Goal: Task Accomplishment & Management: Use online tool/utility

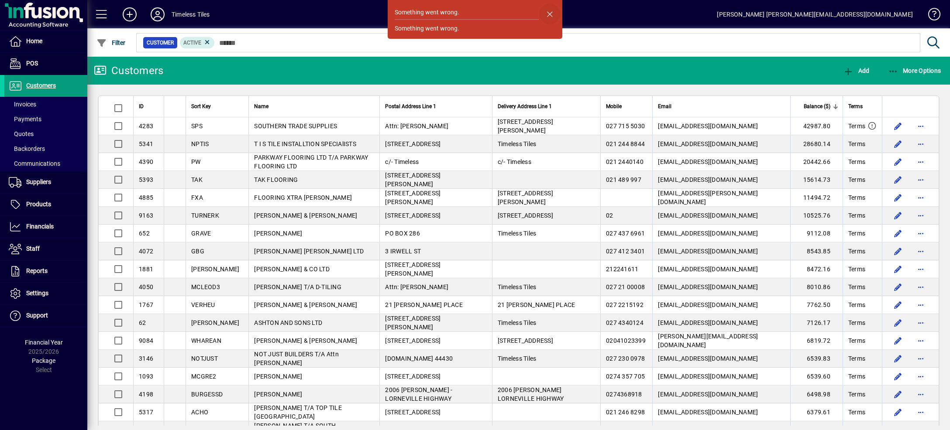
scroll to position [89, 0]
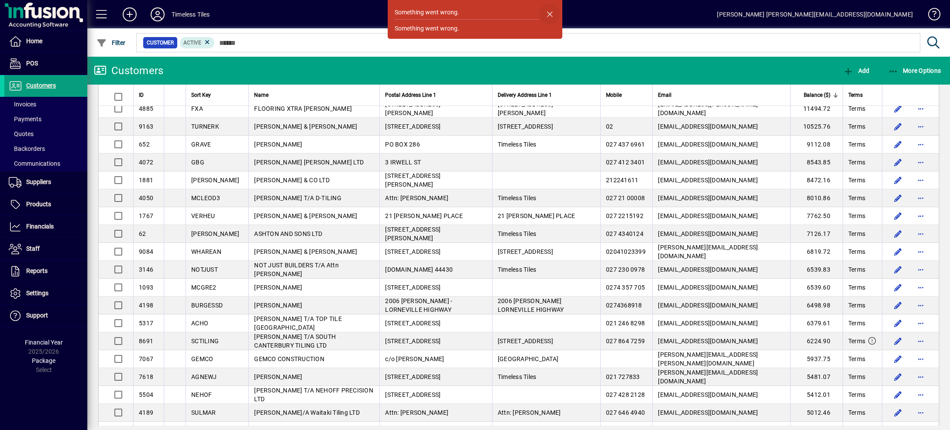
click at [551, 17] on span "button" at bounding box center [549, 13] width 21 height 21
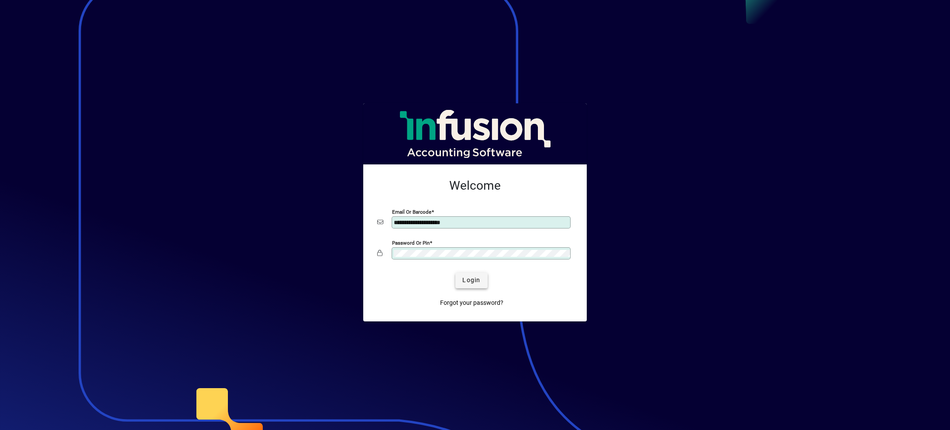
type input "**********"
click at [480, 286] on span "submit" at bounding box center [471, 280] width 32 height 21
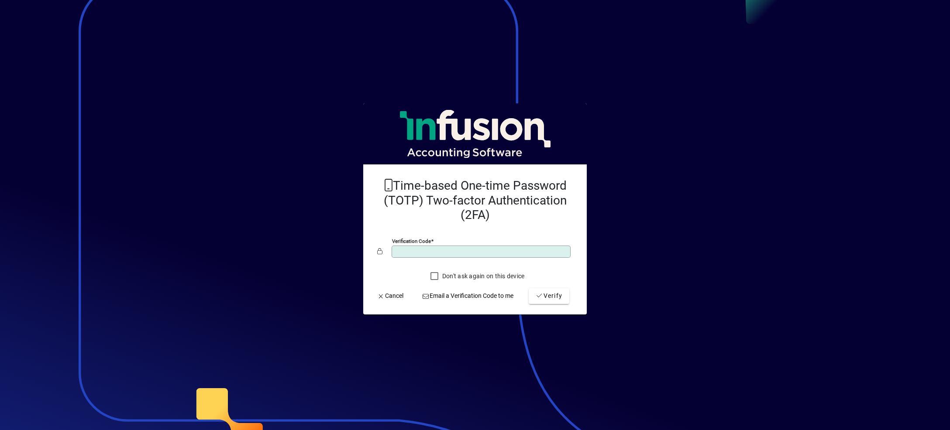
type input "******"
click at [529, 289] on button "Verify" at bounding box center [549, 297] width 41 height 16
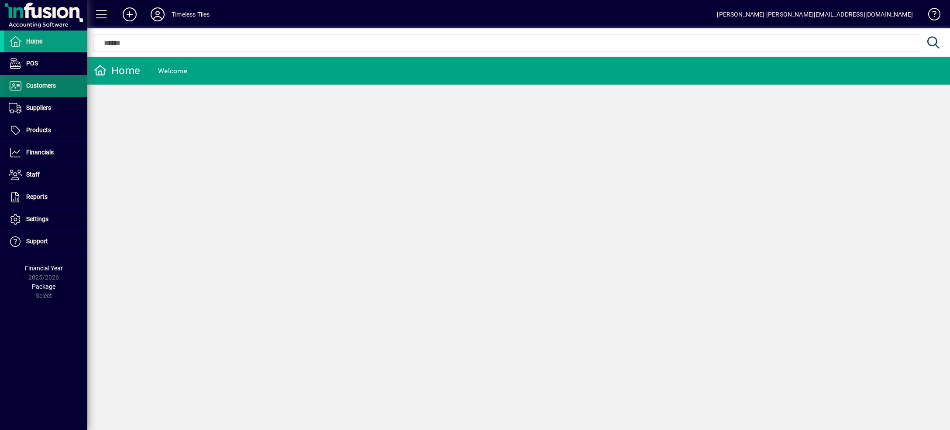
click at [63, 81] on span at bounding box center [45, 86] width 83 height 21
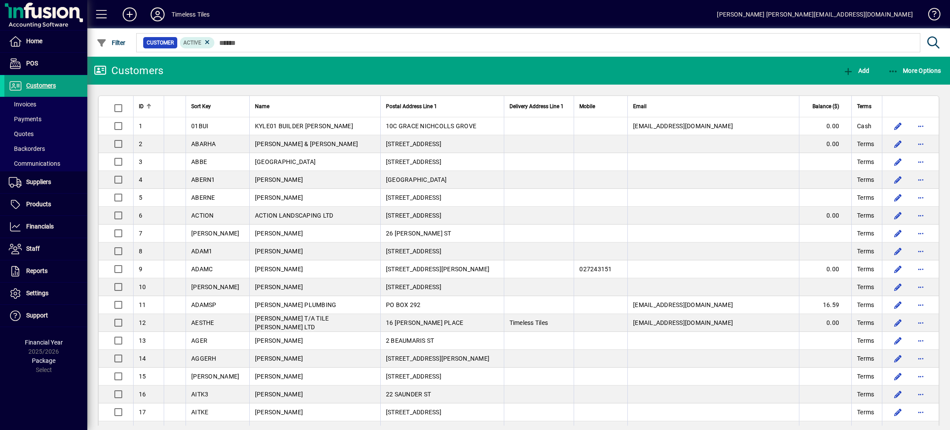
click at [812, 107] on span "Balance ($)" at bounding box center [825, 107] width 27 height 10
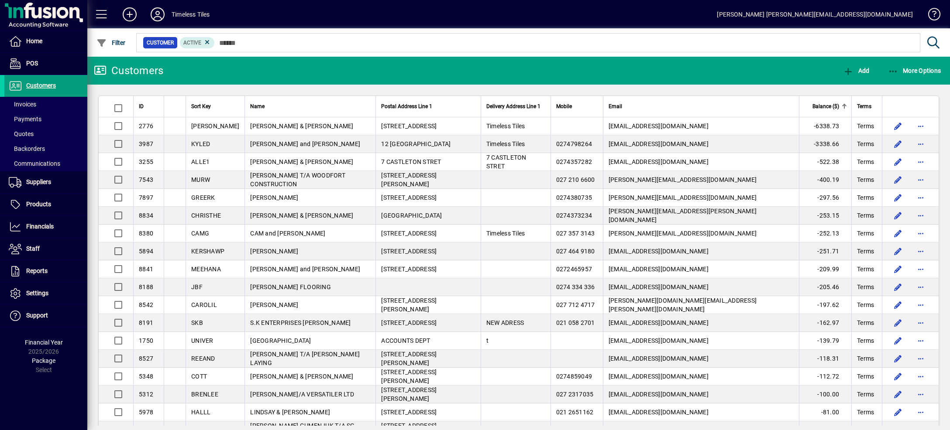
click at [805, 107] on div "Balance ($)" at bounding box center [826, 107] width 42 height 10
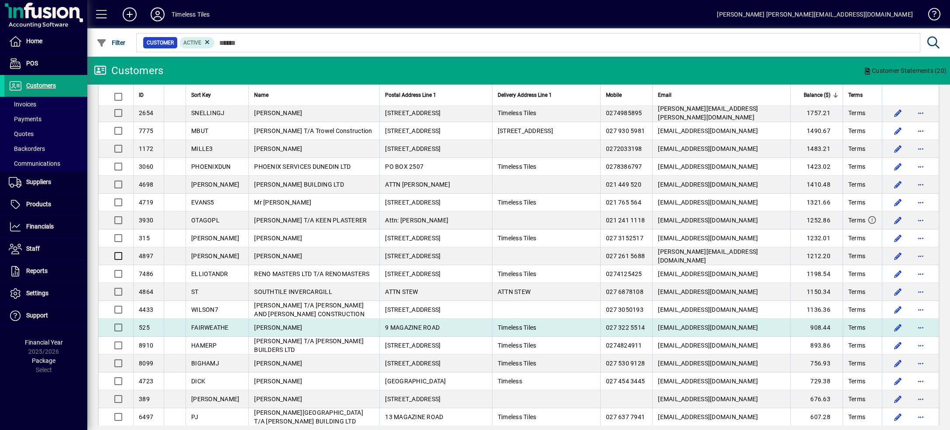
scroll to position [712, 0]
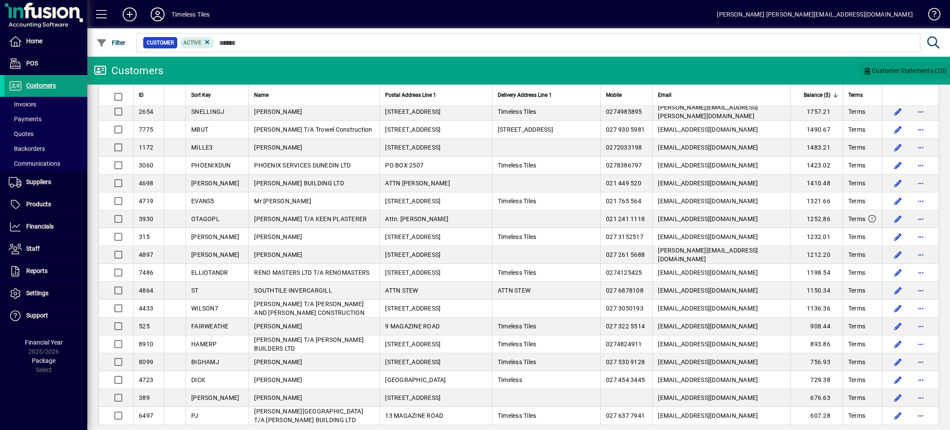
click at [902, 69] on span "Customer Statements (20)" at bounding box center [904, 71] width 83 height 14
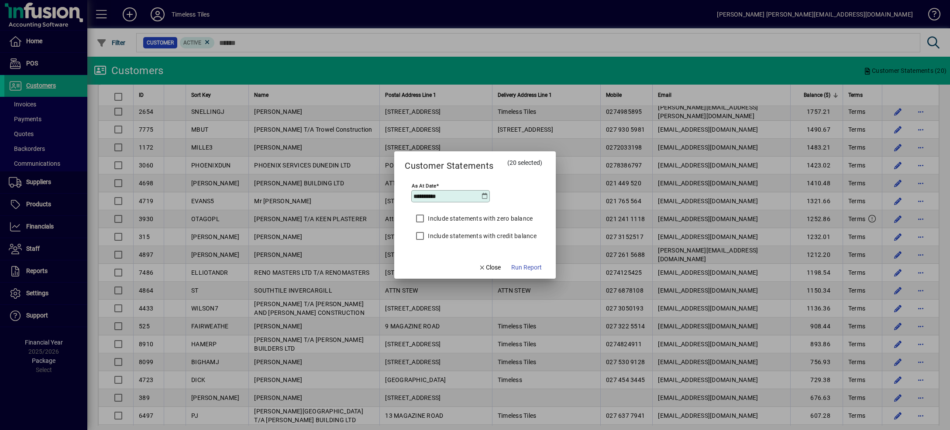
click at [488, 193] on icon at bounding box center [485, 196] width 7 height 7
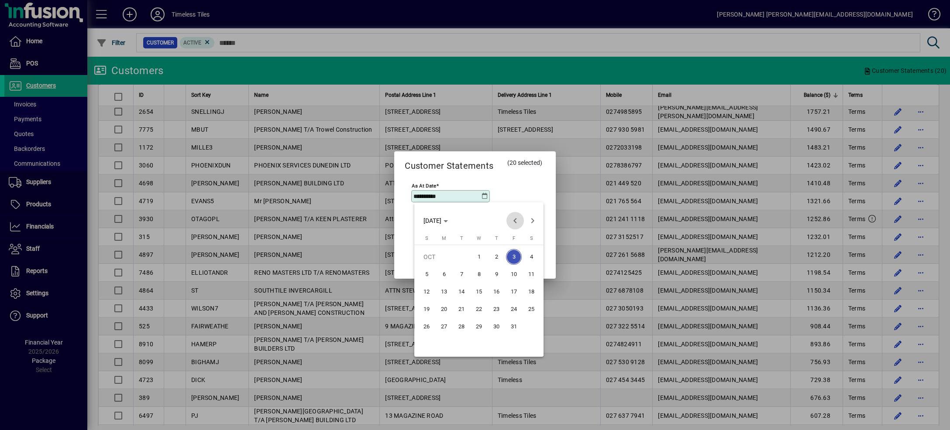
click at [517, 221] on span "Previous month" at bounding box center [514, 220] width 17 height 17
click at [455, 344] on span "30" at bounding box center [462, 345] width 16 height 16
type input "**********"
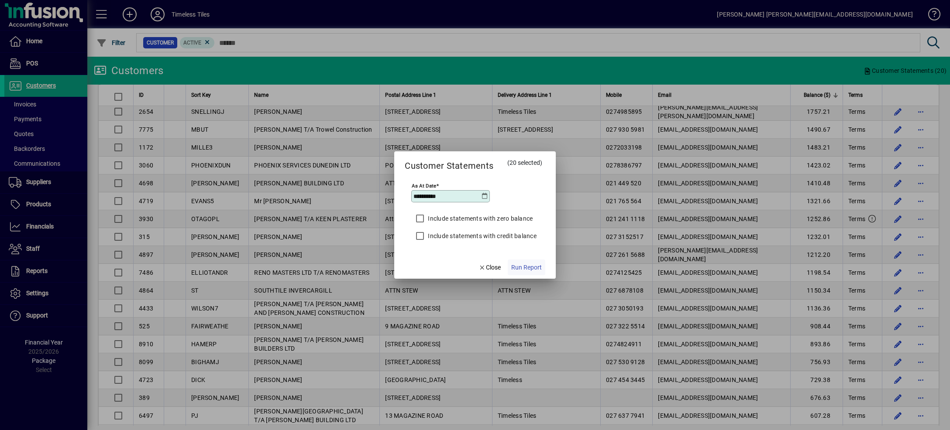
click at [519, 270] on span "Run Report" at bounding box center [526, 267] width 31 height 9
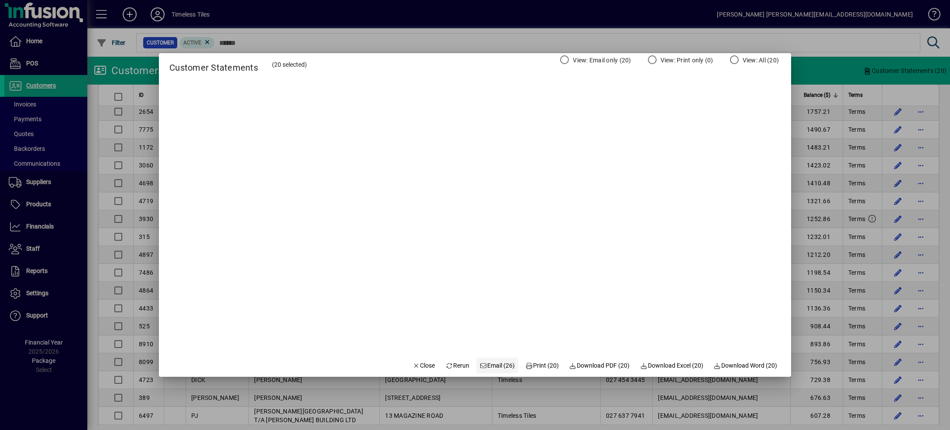
click at [495, 365] on span "Email (26)" at bounding box center [497, 365] width 35 height 9
